Goal: Task Accomplishment & Management: Manage account settings

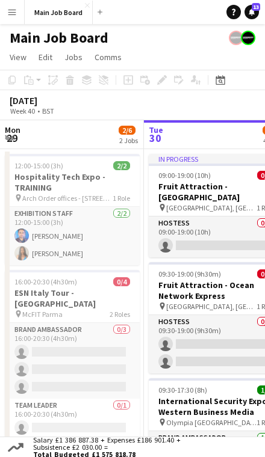
click at [20, 20] on button "Menu" at bounding box center [12, 12] width 24 height 24
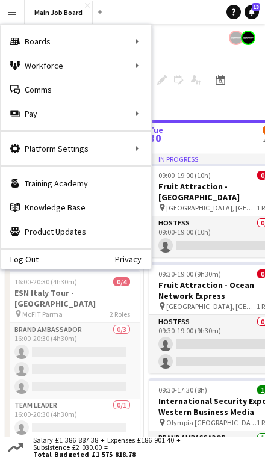
click at [94, 67] on div "Workforce Workforce" at bounding box center [76, 66] width 150 height 24
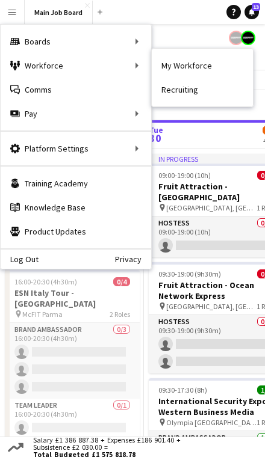
click at [135, 62] on div "Workforce Workforce" at bounding box center [76, 66] width 150 height 24
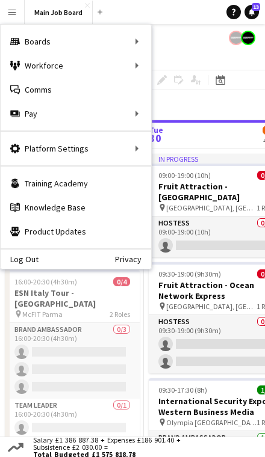
click at [134, 58] on div "Workforce Workforce" at bounding box center [76, 66] width 150 height 24
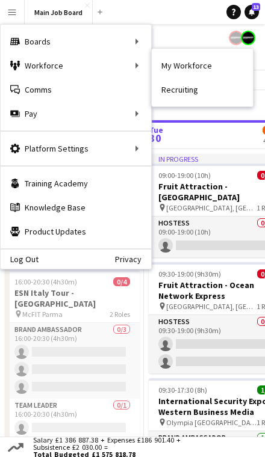
click at [190, 60] on link "My Workforce" at bounding box center [202, 66] width 101 height 24
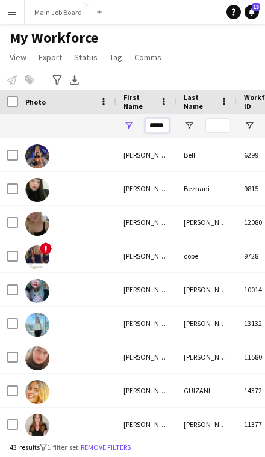
click at [161, 125] on input "*****" at bounding box center [157, 125] width 24 height 14
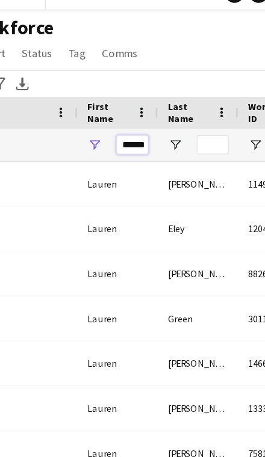
type input "******"
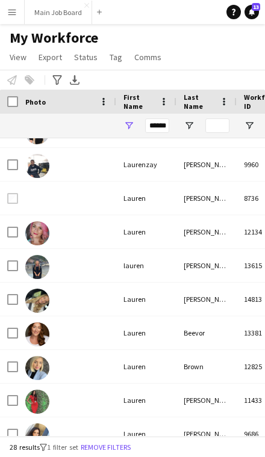
scroll to position [596, 0]
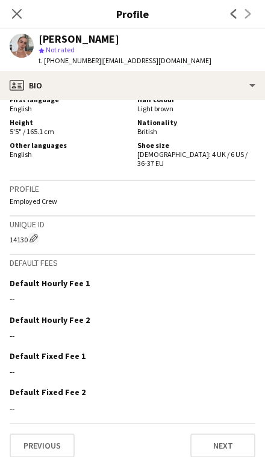
scroll to position [592, 0]
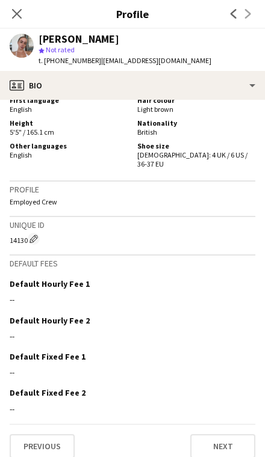
click at [57, 434] on button "Previous" at bounding box center [42, 446] width 65 height 24
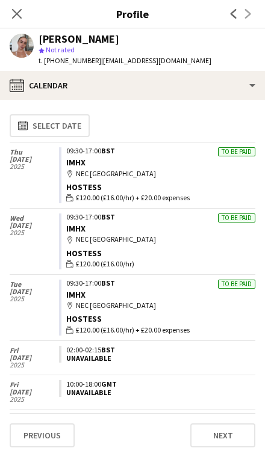
click at [197, 156] on app-crew-calendar-job-card "To be paid 09:30-17:00 BST IMHX map-marker NEC Birmingham Hostess wallet £120.0…" at bounding box center [157, 175] width 196 height 56
click at [176, 183] on div "Hostess" at bounding box center [160, 187] width 189 height 11
click at [162, 187] on div "Hostess" at bounding box center [160, 187] width 189 height 11
click at [164, 180] on app-crew-calendar-job-card "To be paid 09:30-17:00 BST IMHX map-marker NEC Birmingham Hostess wallet £120.0…" at bounding box center [157, 175] width 196 height 56
click at [235, 153] on div "To be paid" at bounding box center [236, 151] width 37 height 9
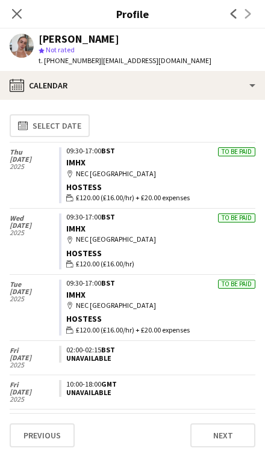
click at [81, 189] on div "Hostess" at bounding box center [160, 187] width 189 height 11
click at [58, 174] on div "[DATE]" at bounding box center [34, 160] width 49 height 34
click at [149, 174] on div "map-marker NEC [GEOGRAPHIC_DATA]" at bounding box center [160, 173] width 189 height 11
click at [118, 280] on div "09:30-17:00 BST" at bounding box center [160, 283] width 189 height 7
click at [99, 274] on div "[DATE] To be paid 09:30-17:00 BST IMHX map-marker NEC Birmingham Hostess wallet…" at bounding box center [132, 307] width 245 height 66
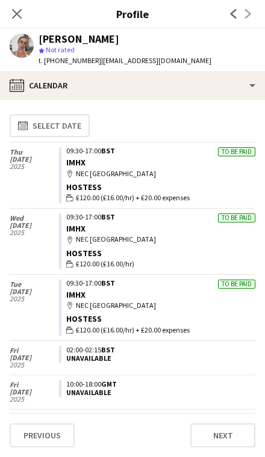
click at [52, 425] on button "Previous" at bounding box center [42, 435] width 65 height 24
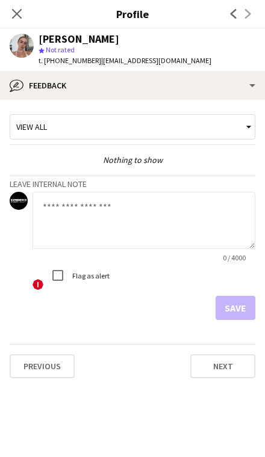
click at [228, 369] on button "Next" at bounding box center [222, 366] width 65 height 24
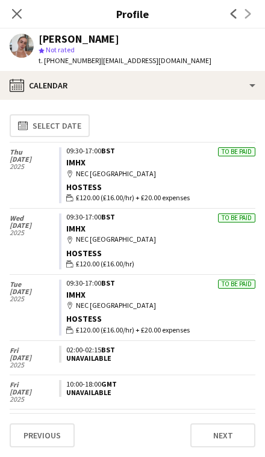
click at [162, 223] on app-crew-calendar-job-card "To be paid 09:30-17:00 BST IMHX map-marker NEC Birmingham Hostess wallet £120.0…" at bounding box center [157, 242] width 196 height 56
click at [242, 216] on div "To be paid" at bounding box center [236, 218] width 37 height 9
click at [241, 215] on div "To be paid" at bounding box center [236, 218] width 37 height 9
click at [32, 17] on div "Close pop-in" at bounding box center [17, 14] width 34 height 28
click at [22, 11] on icon "Close pop-in" at bounding box center [17, 14] width 10 height 10
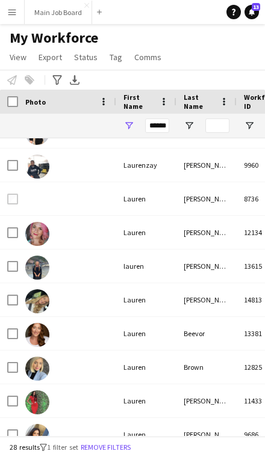
click at [17, 15] on button "Menu" at bounding box center [12, 12] width 24 height 24
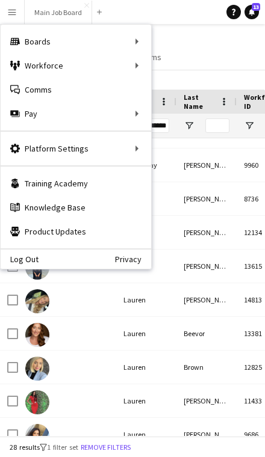
click at [125, 105] on div "Pay Pay" at bounding box center [76, 114] width 150 height 24
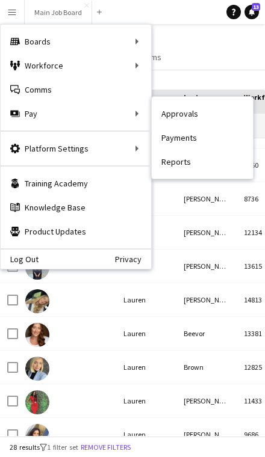
click at [195, 112] on link "Approvals" at bounding box center [202, 114] width 101 height 24
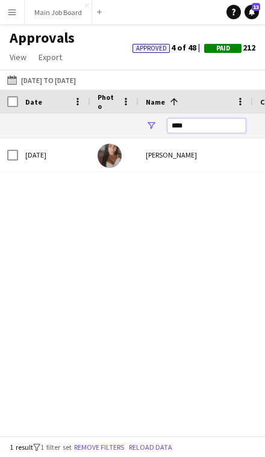
click at [188, 125] on input "****" at bounding box center [206, 125] width 78 height 14
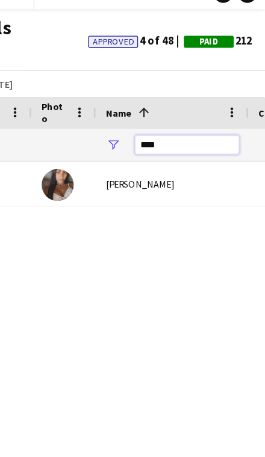
click at [167, 118] on input "****" at bounding box center [206, 125] width 78 height 14
type input "*"
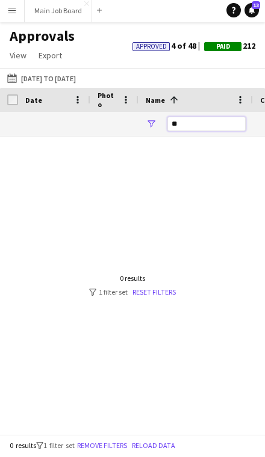
type input "*"
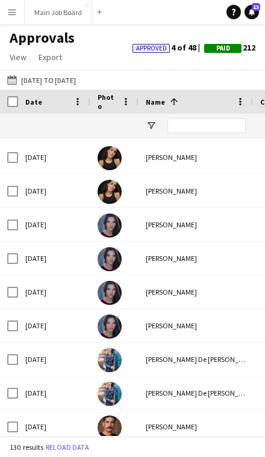
click at [22, 18] on button "Menu" at bounding box center [12, 12] width 24 height 24
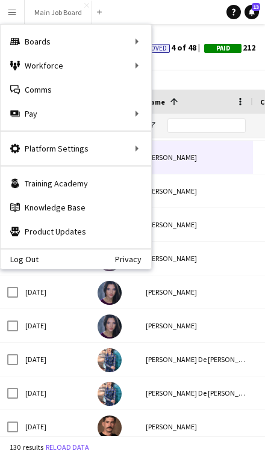
click at [89, 63] on div "Workforce Workforce" at bounding box center [76, 66] width 150 height 24
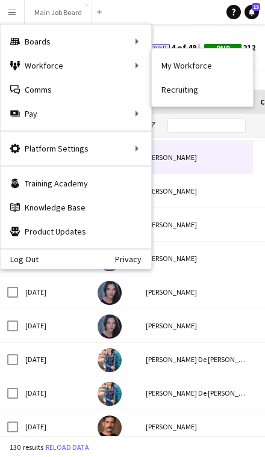
click at [197, 62] on link "My Workforce" at bounding box center [202, 66] width 101 height 24
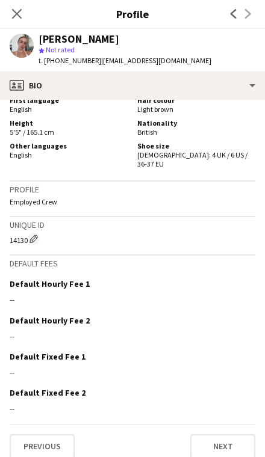
click at [61, 435] on button "Previous" at bounding box center [42, 446] width 65 height 24
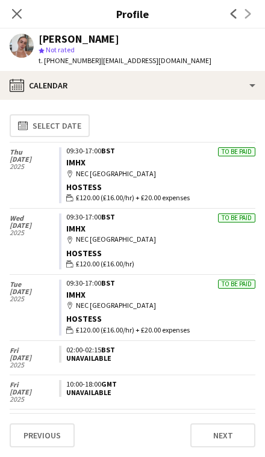
click at [20, 19] on icon "Close pop-in" at bounding box center [17, 14] width 10 height 10
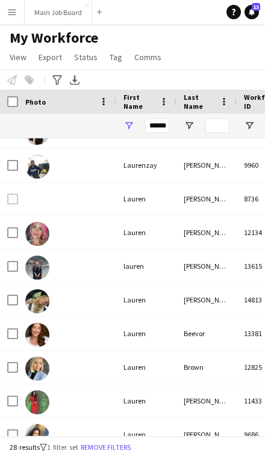
click at [9, 14] on app-icon "Menu" at bounding box center [12, 12] width 10 height 10
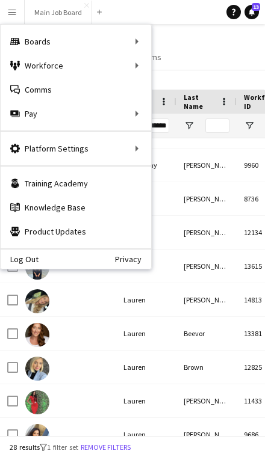
click at [104, 112] on div "Pay Pay" at bounding box center [76, 114] width 150 height 24
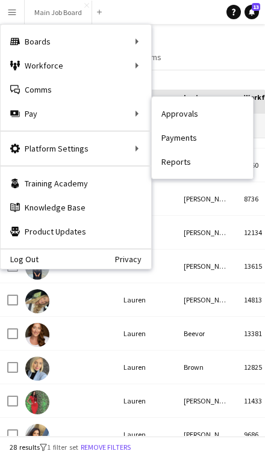
click at [197, 112] on link "Approvals" at bounding box center [202, 114] width 101 height 24
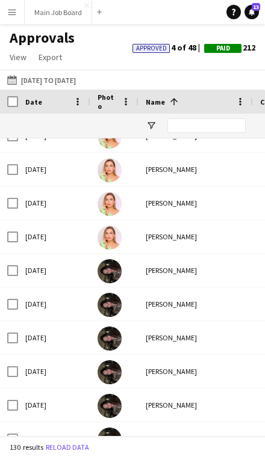
scroll to position [1382, 0]
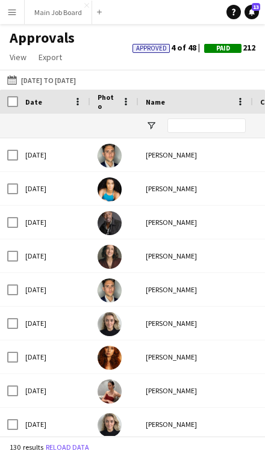
click at [70, 79] on button "[DATE] to [DATE] [DATE] to [DATE]" at bounding box center [41, 80] width 73 height 14
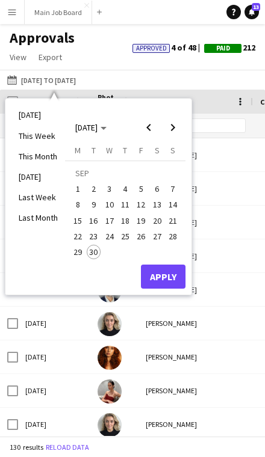
click at [97, 201] on span "9" at bounding box center [94, 205] width 14 height 14
click at [164, 271] on button "Apply" at bounding box center [163, 277] width 45 height 24
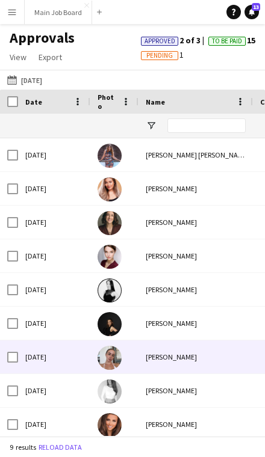
click at [176, 362] on div "[PERSON_NAME]" at bounding box center [195, 356] width 114 height 33
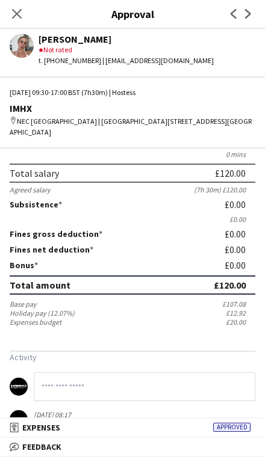
click at [5, 21] on div "Close pop-in" at bounding box center [17, 14] width 34 height 28
click at [19, 16] on icon at bounding box center [17, 14] width 10 height 10
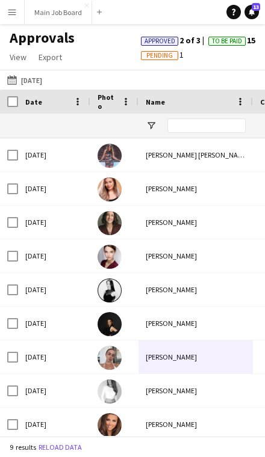
click at [19, 9] on button "Menu" at bounding box center [12, 12] width 24 height 24
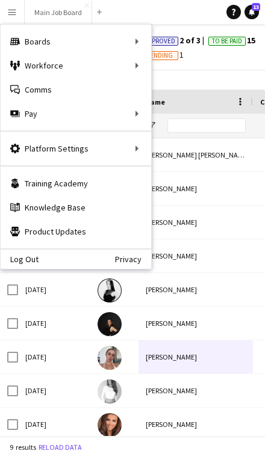
scroll to position [2, 0]
click at [69, 5] on button "Main Job Board Close" at bounding box center [58, 12] width 67 height 23
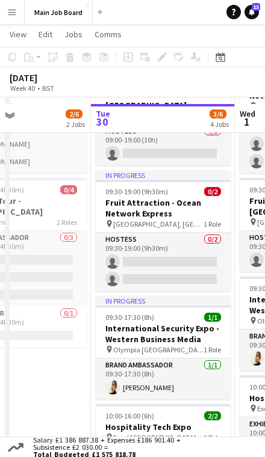
scroll to position [100, 0]
